Goal: Task Accomplishment & Management: Use online tool/utility

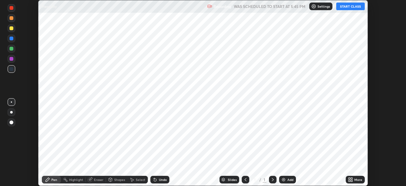
scroll to position [186, 406]
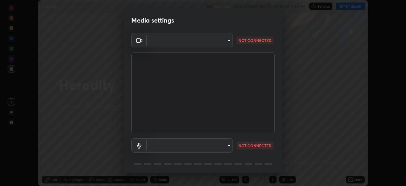
type input "5402053dac797fbd6203b9055fefd71c8703e877445e1219393e3e645ba4b0f2"
type input "default"
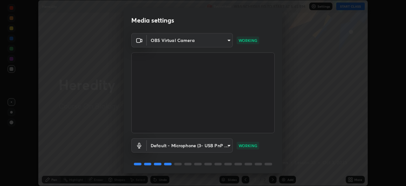
scroll to position [23, 0]
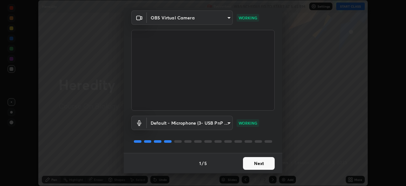
click at [257, 164] on button "Next" at bounding box center [259, 163] width 32 height 13
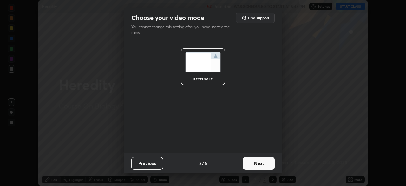
scroll to position [0, 0]
click at [262, 165] on button "Next" at bounding box center [259, 163] width 32 height 13
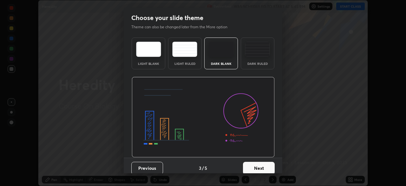
click at [264, 164] on button "Next" at bounding box center [259, 168] width 32 height 13
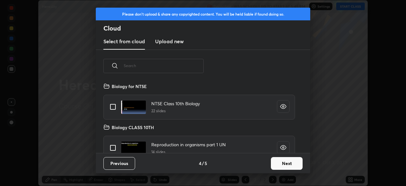
scroll to position [70, 204]
click at [271, 162] on button "Next" at bounding box center [287, 163] width 32 height 13
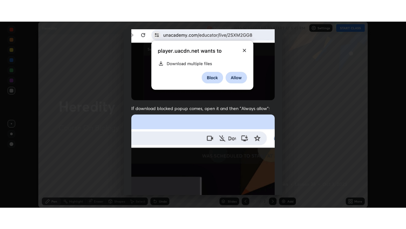
scroll to position [152, 0]
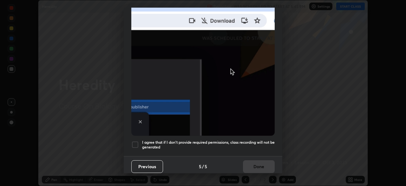
click at [234, 144] on h5 "I agree that if I don't provide required permissions, class recording will not …" at bounding box center [208, 145] width 133 height 10
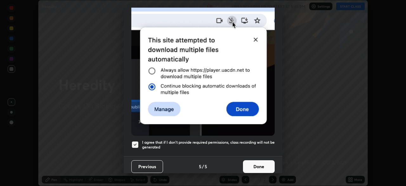
click at [249, 160] on button "Done" at bounding box center [259, 166] width 32 height 13
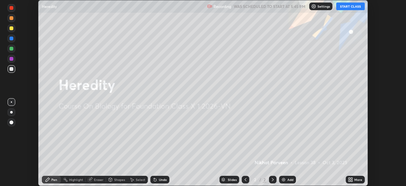
click at [354, 10] on button "START CLASS" at bounding box center [351, 7] width 29 height 8
click at [356, 181] on div "More" at bounding box center [359, 179] width 8 height 3
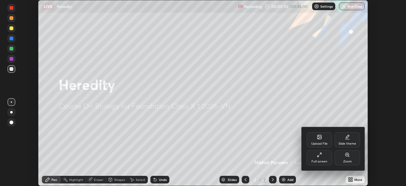
click at [324, 158] on div "Full screen" at bounding box center [319, 157] width 25 height 15
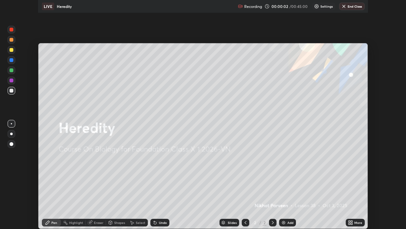
scroll to position [229, 406]
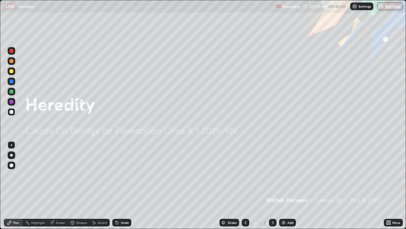
click at [287, 185] on div "Add" at bounding box center [287, 222] width 17 height 8
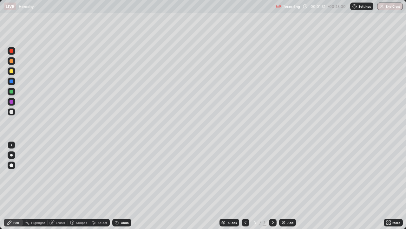
click at [13, 52] on div at bounding box center [12, 51] width 4 height 4
click at [13, 112] on div at bounding box center [12, 112] width 4 height 4
